Goal: Ask a question

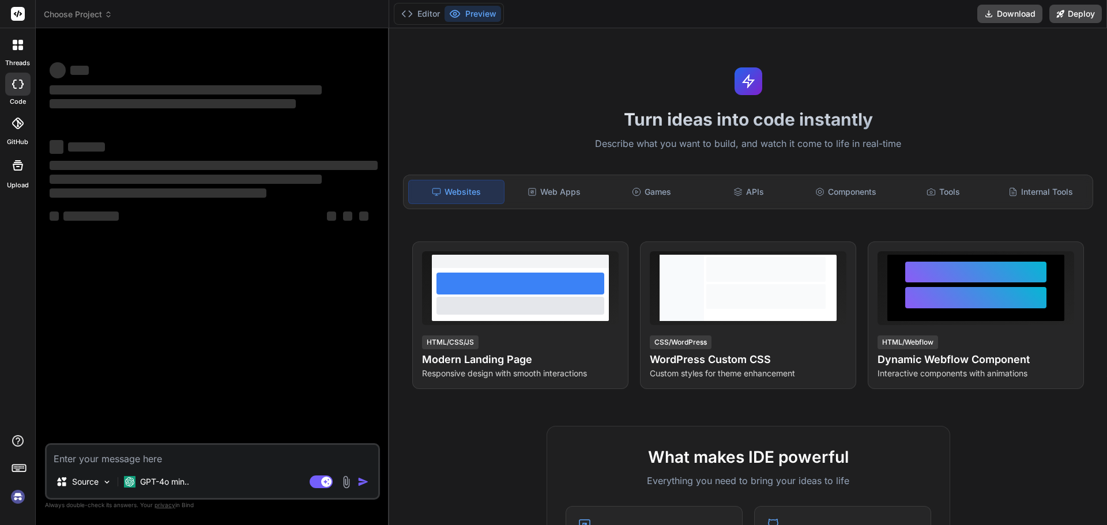
type textarea "x"
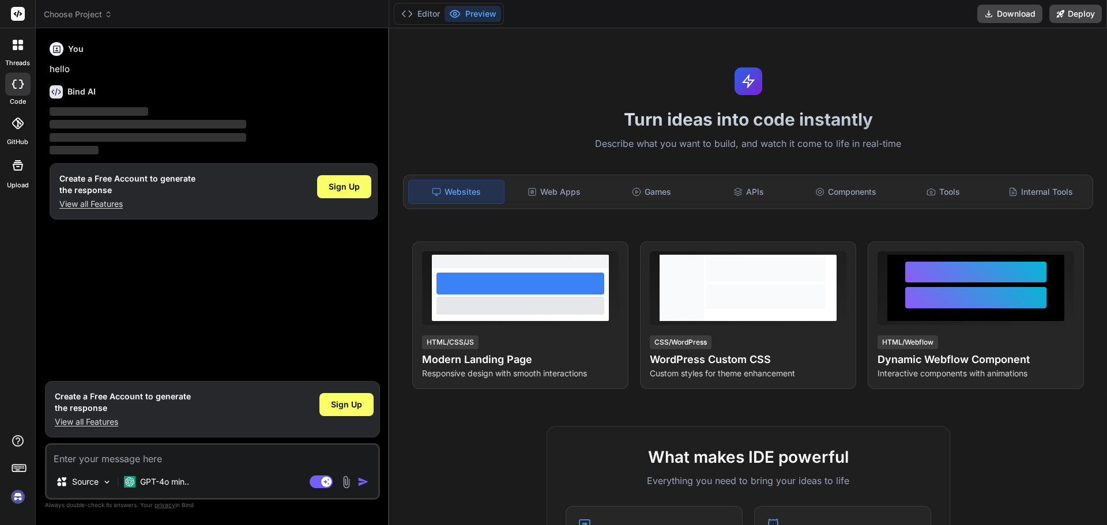
click at [123, 456] on textarea at bounding box center [213, 455] width 332 height 21
type textarea "h"
type textarea "x"
type textarea "hi"
type textarea "x"
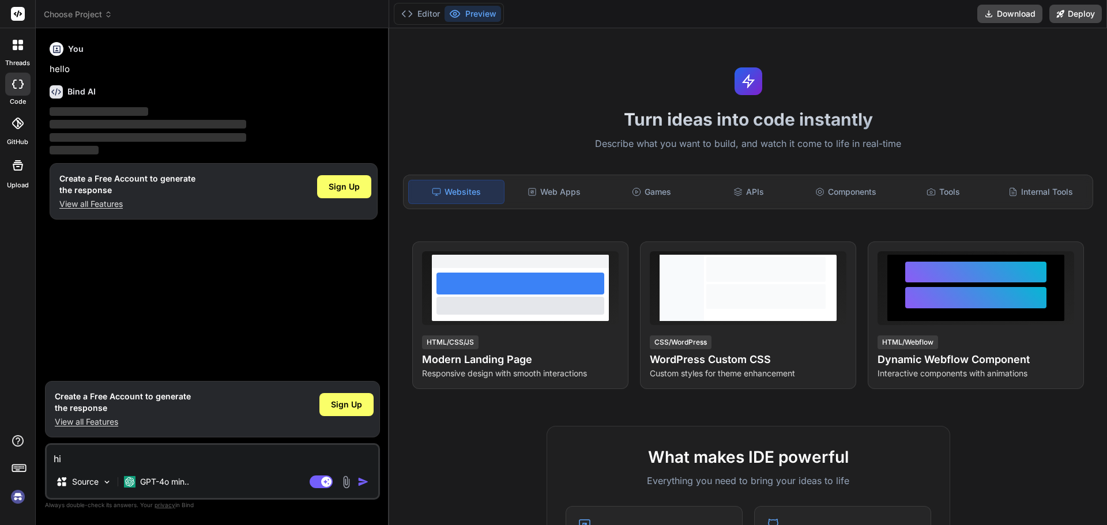
type textarea "hii"
type textarea "x"
type textarea "hii"
click at [365, 482] on img "button" at bounding box center [364, 482] width 12 height 12
